Goal: Task Accomplishment & Management: Use online tool/utility

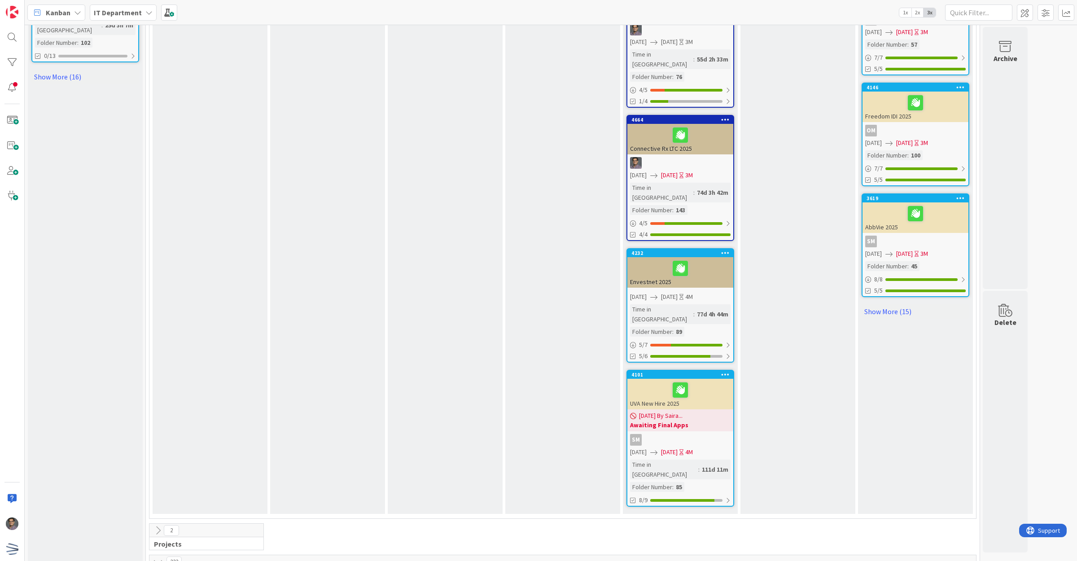
scroll to position [999, 0]
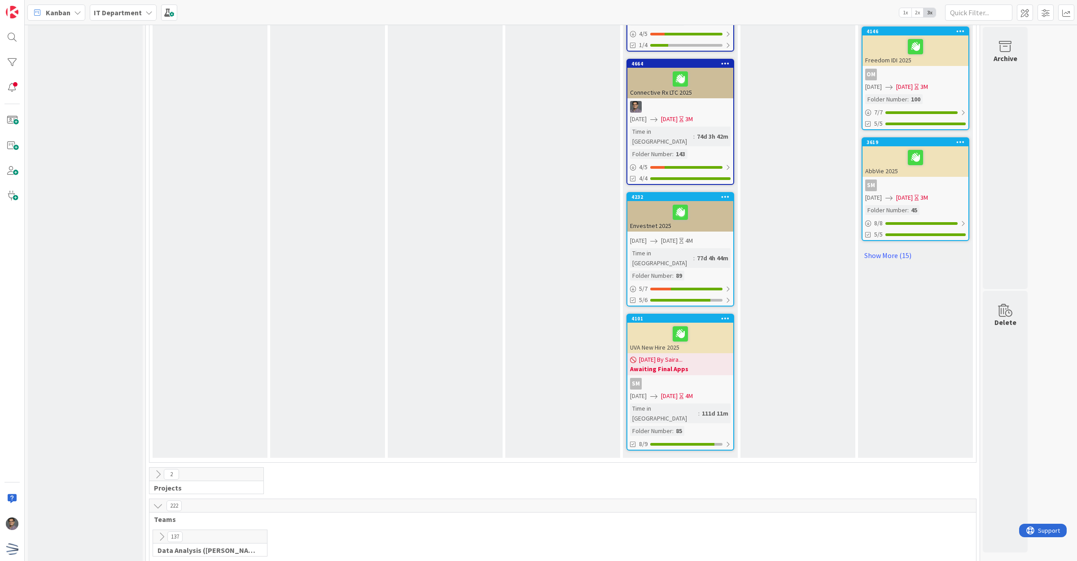
click at [158, 532] on icon at bounding box center [162, 537] width 10 height 10
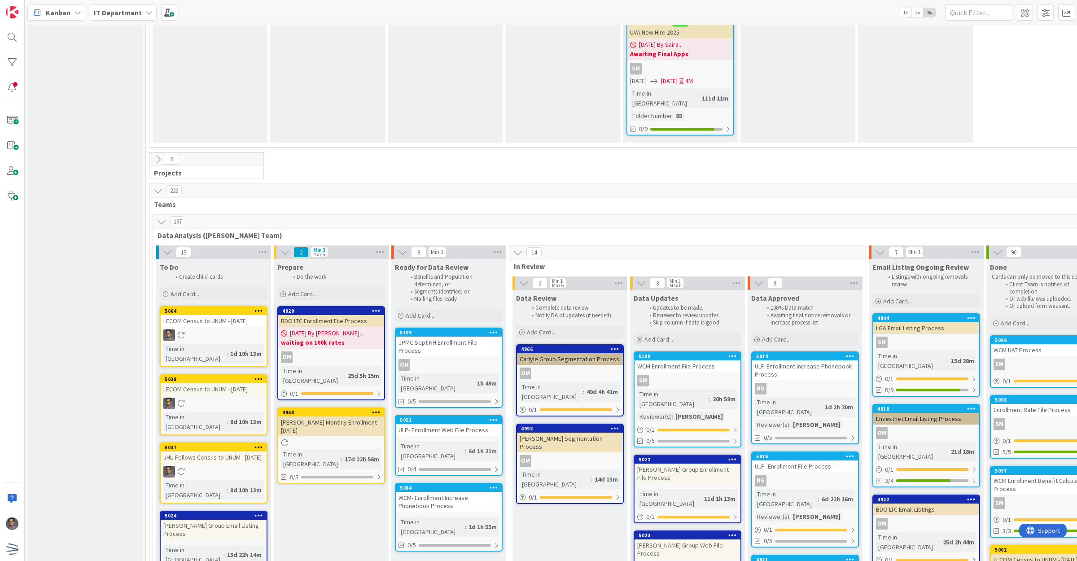
scroll to position [1335, 0]
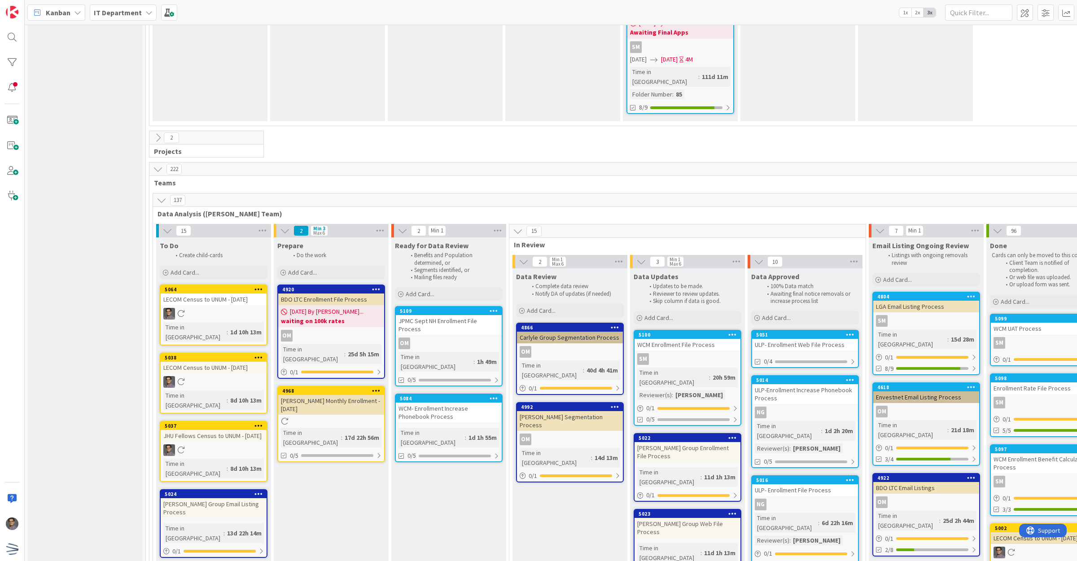
click at [816, 339] on div "ULP- Enrollment Web File Process" at bounding box center [805, 345] width 106 height 12
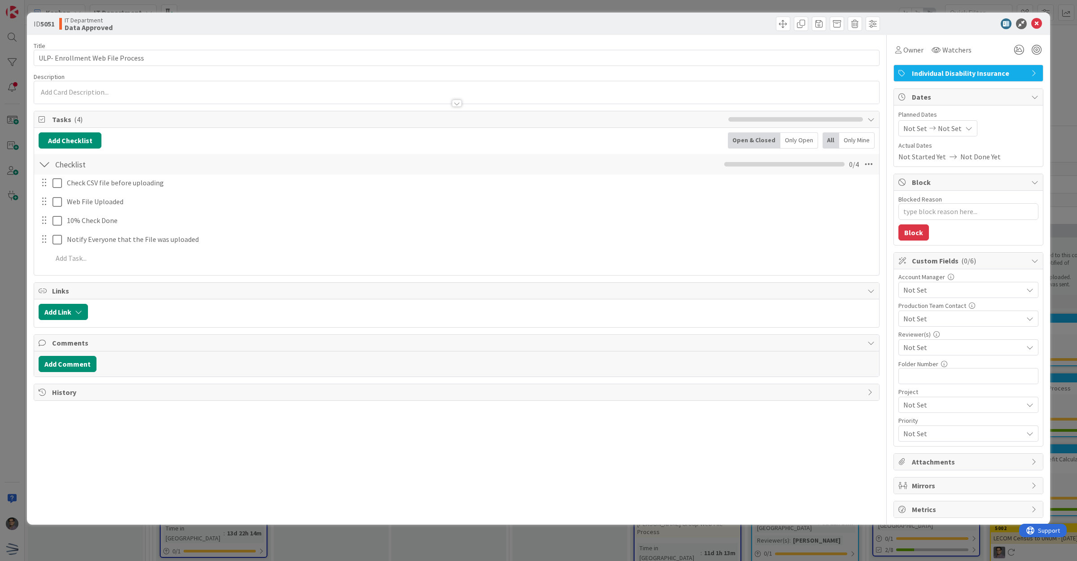
click at [935, 351] on span "Not Set" at bounding box center [962, 347] width 119 height 11
click at [933, 466] on span "[PERSON_NAME]" at bounding box center [938, 464] width 53 height 13
type textarea "x"
click at [1038, 26] on icon at bounding box center [1036, 23] width 11 height 11
